Goal: Information Seeking & Learning: Learn about a topic

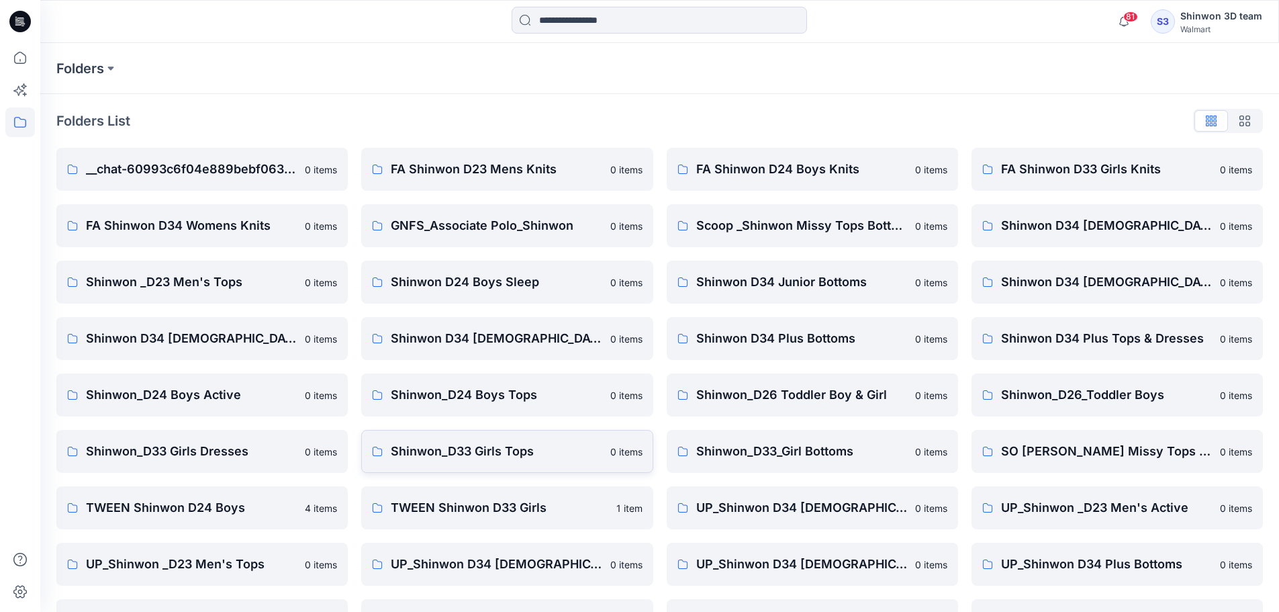
scroll to position [216, 0]
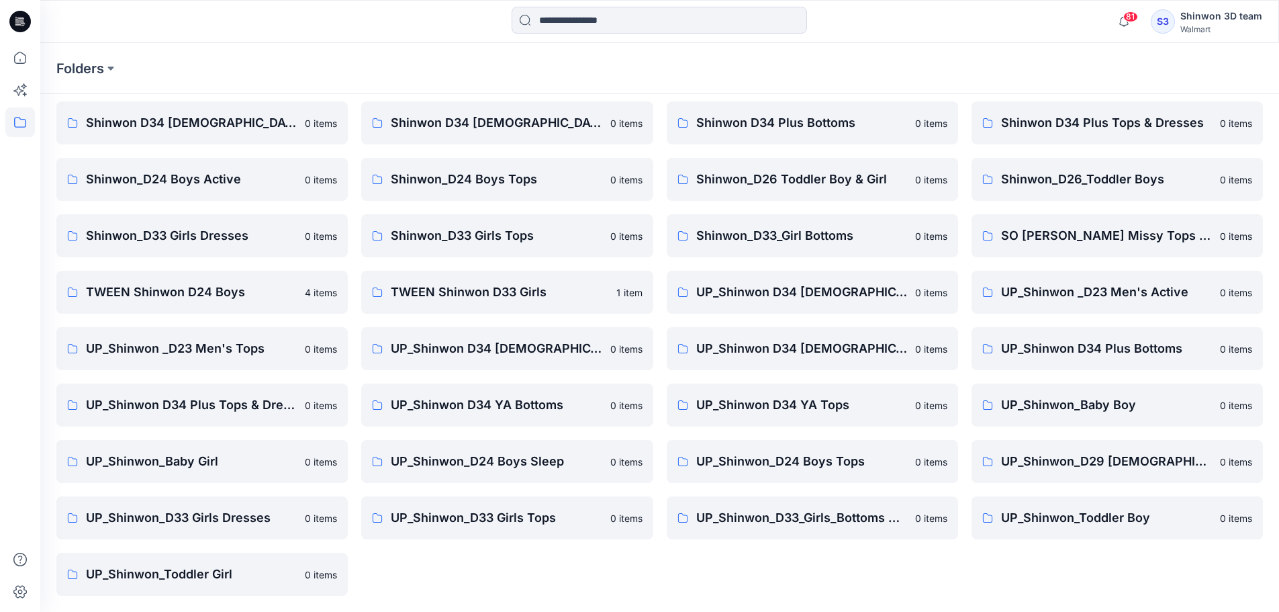
click at [258, 402] on p "UP_Shinwon D34 Plus Tops & Dresses" at bounding box center [191, 404] width 211 height 19
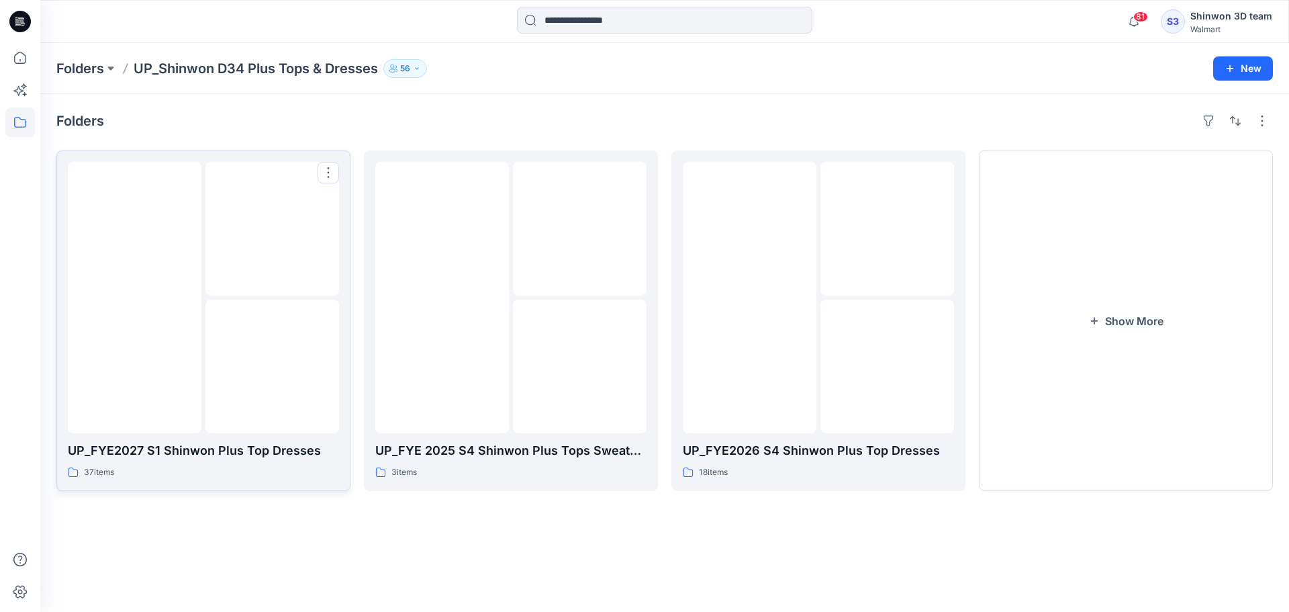
click at [226, 442] on p "UP_FYE2027 S1 Shinwon Plus Top Dresses" at bounding box center [203, 450] width 271 height 19
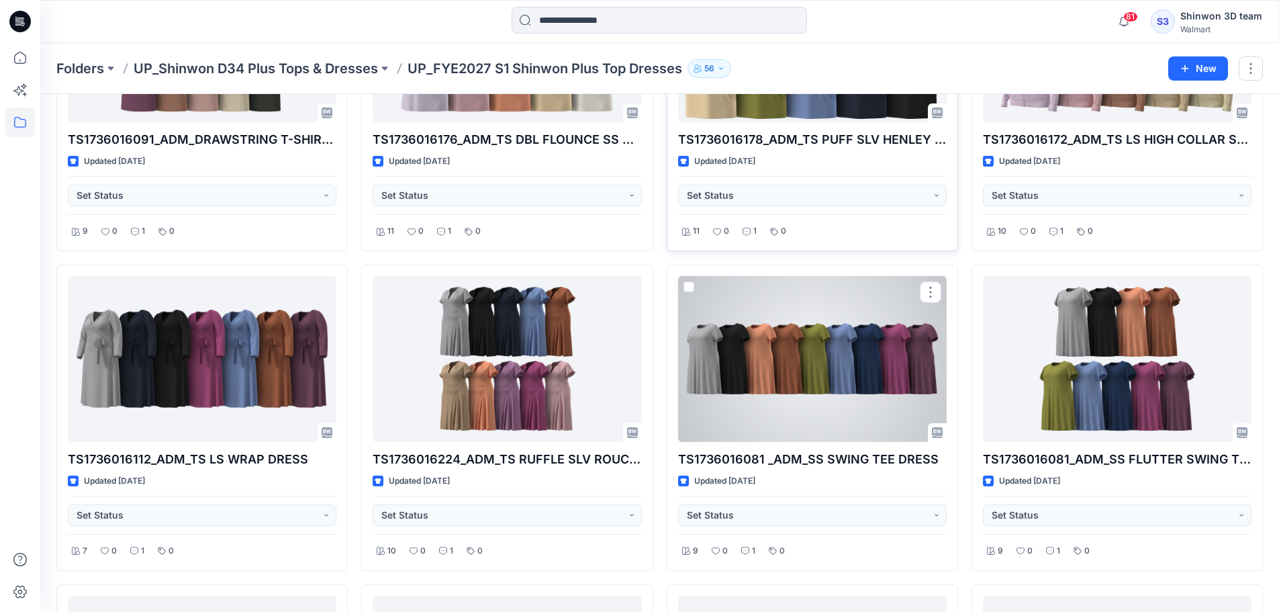
scroll to position [626, 0]
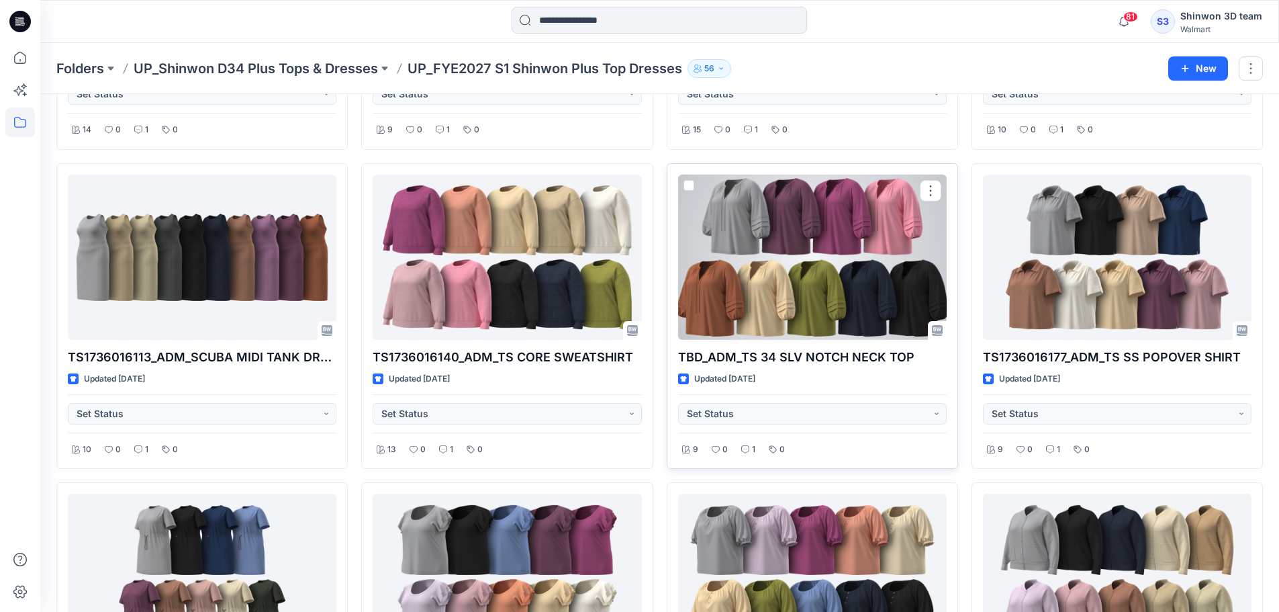
click at [837, 283] on div at bounding box center [812, 258] width 269 height 166
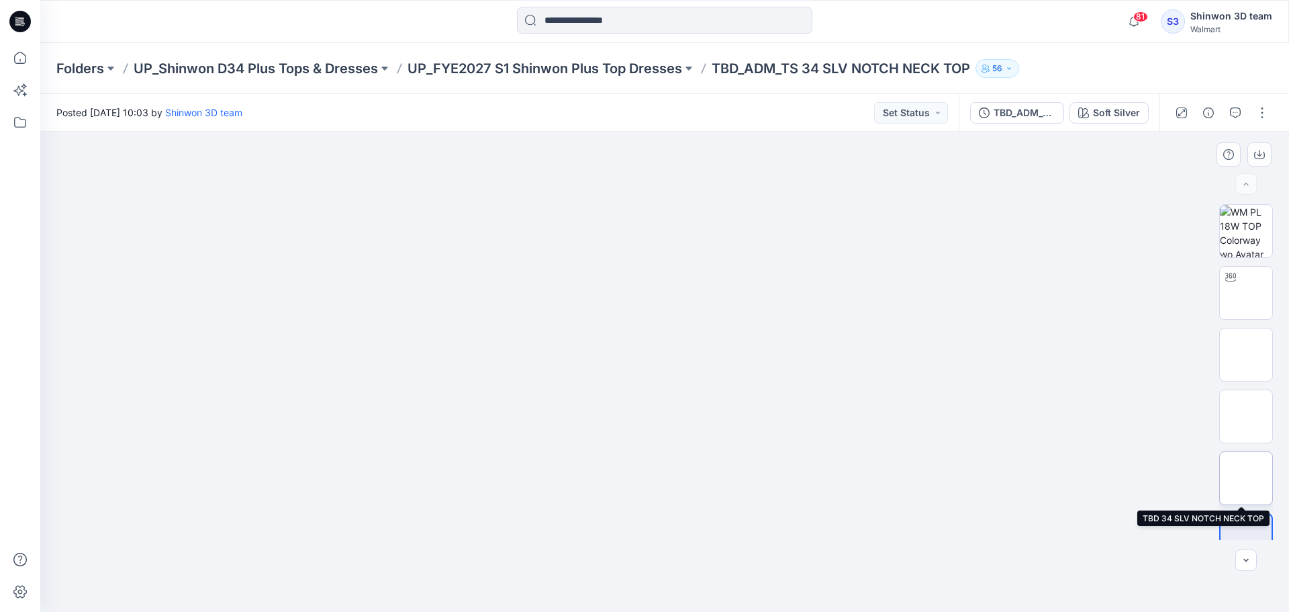
click at [1246, 478] on img at bounding box center [1246, 478] width 0 height 0
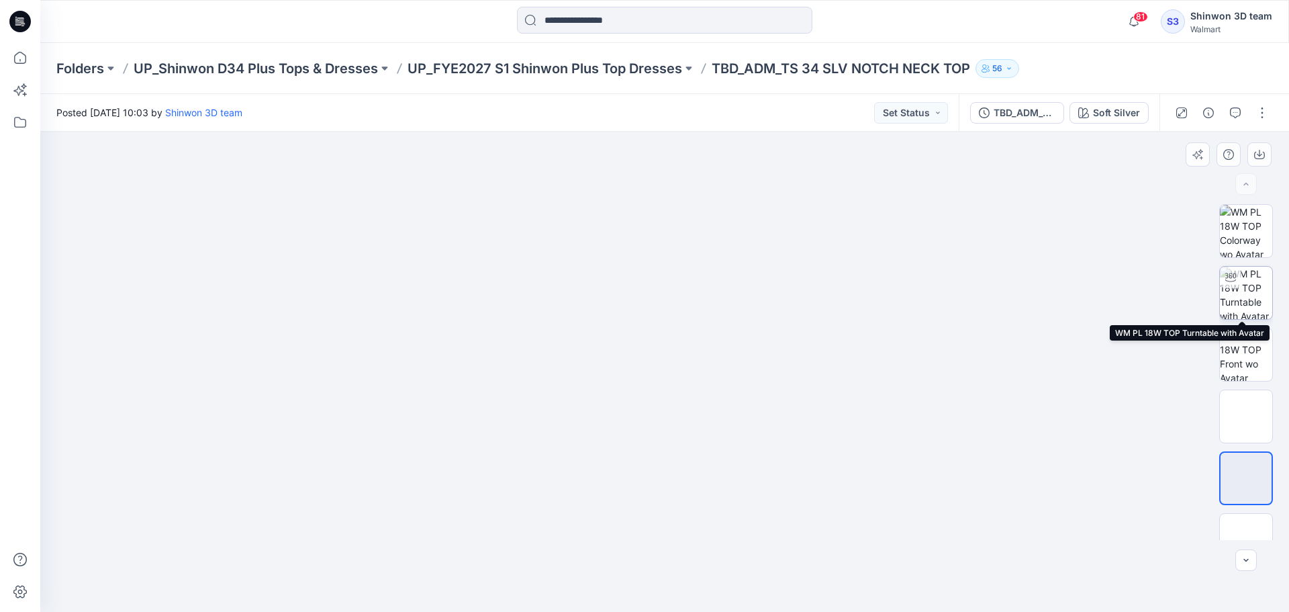
click at [1246, 287] on img at bounding box center [1246, 293] width 52 height 52
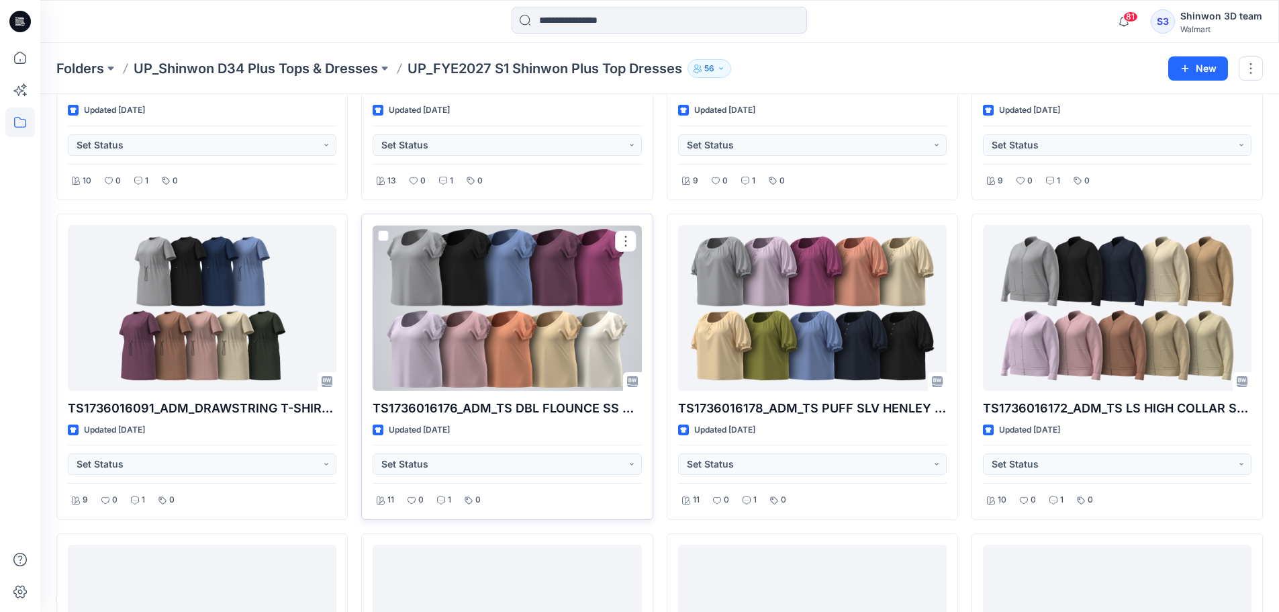
scroll to position [1074, 0]
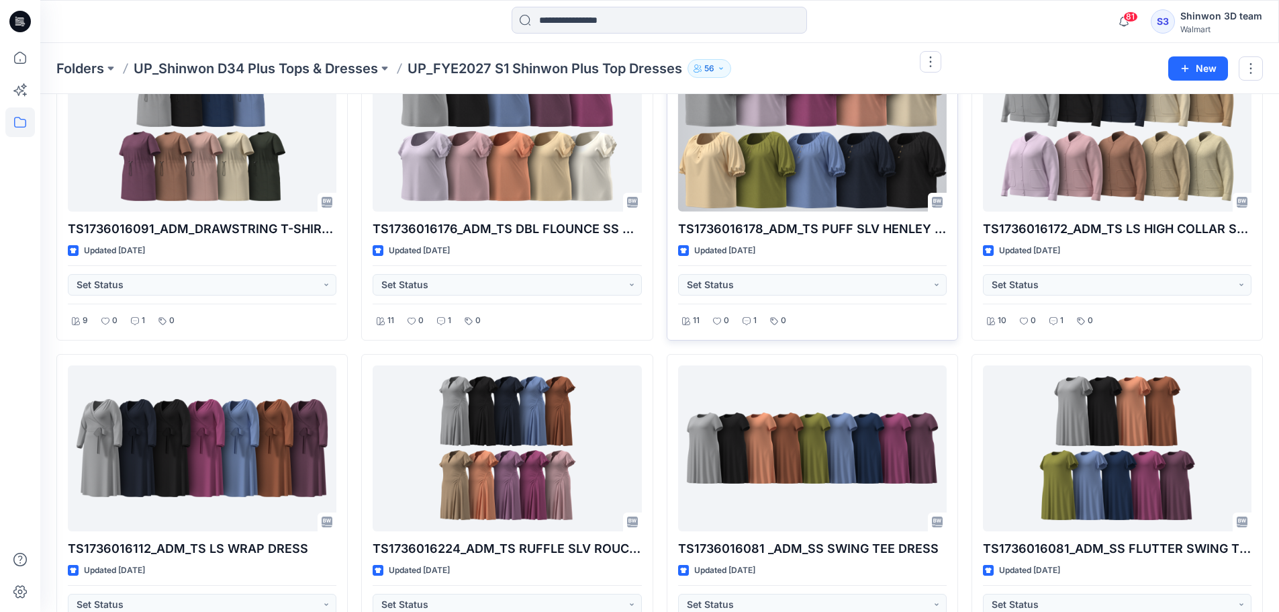
click at [807, 183] on div at bounding box center [812, 129] width 269 height 166
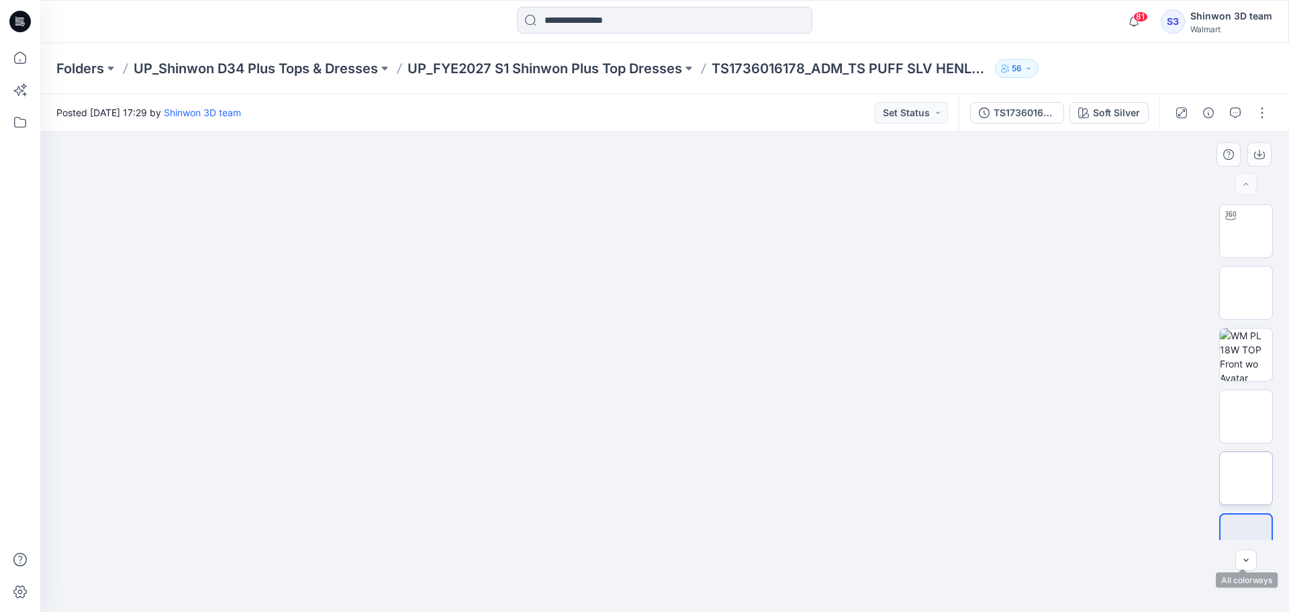
click at [1246, 478] on img at bounding box center [1246, 478] width 0 height 0
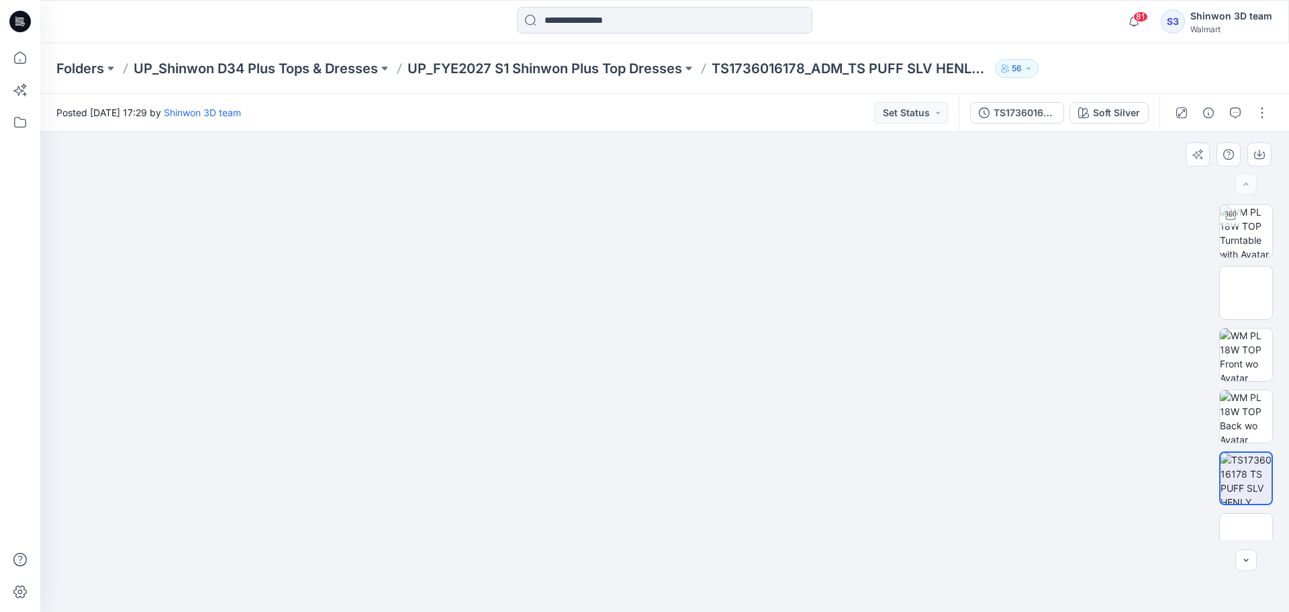
click at [871, 248] on img at bounding box center [664, 347] width 787 height 532
drag, startPoint x: 899, startPoint y: 195, endPoint x: 881, endPoint y: 247, distance: 54.8
click at [881, 247] on img at bounding box center [664, 360] width 787 height 506
